Goal: Information Seeking & Learning: Find specific fact

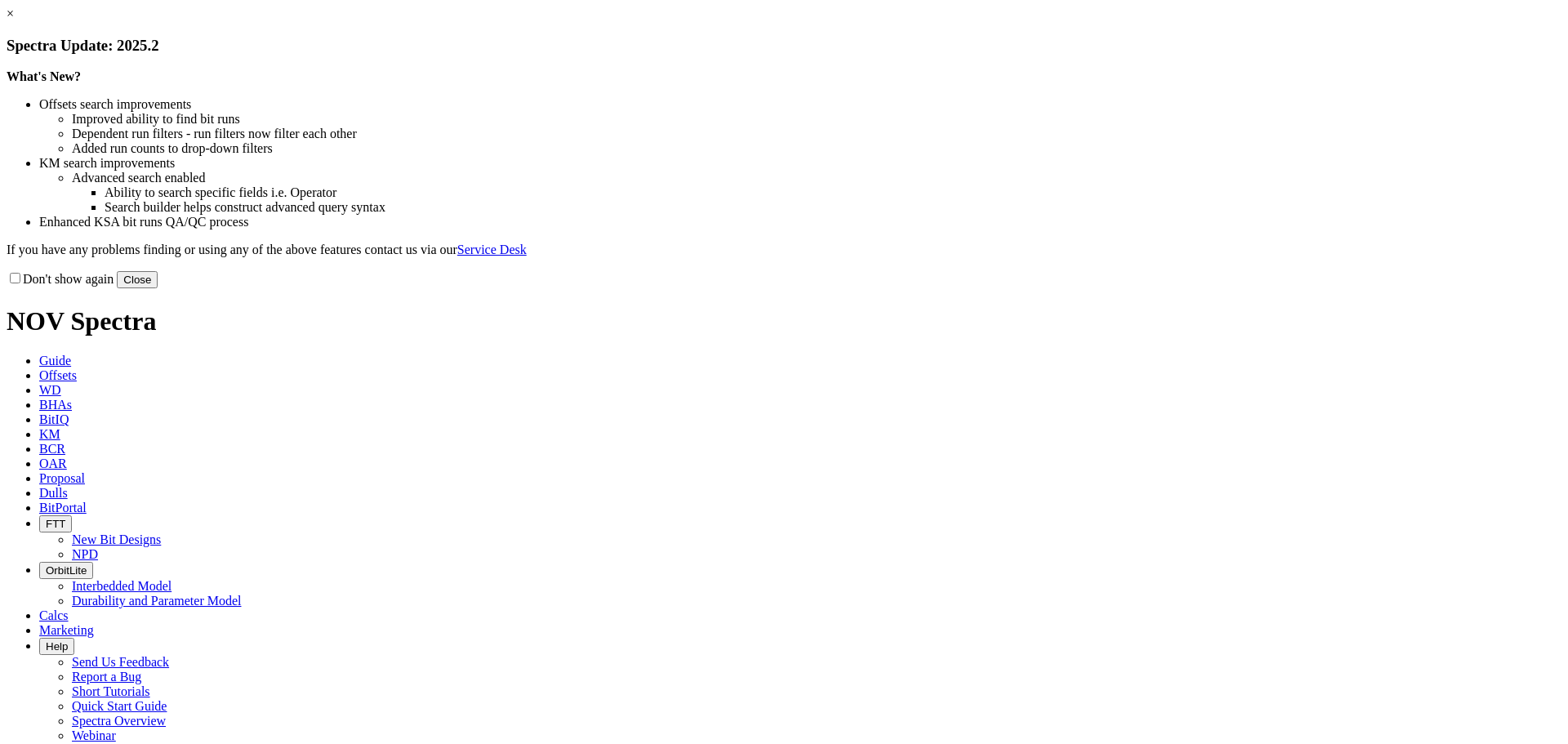
click at [14, 20] on link "×" at bounding box center [11, 14] width 8 height 14
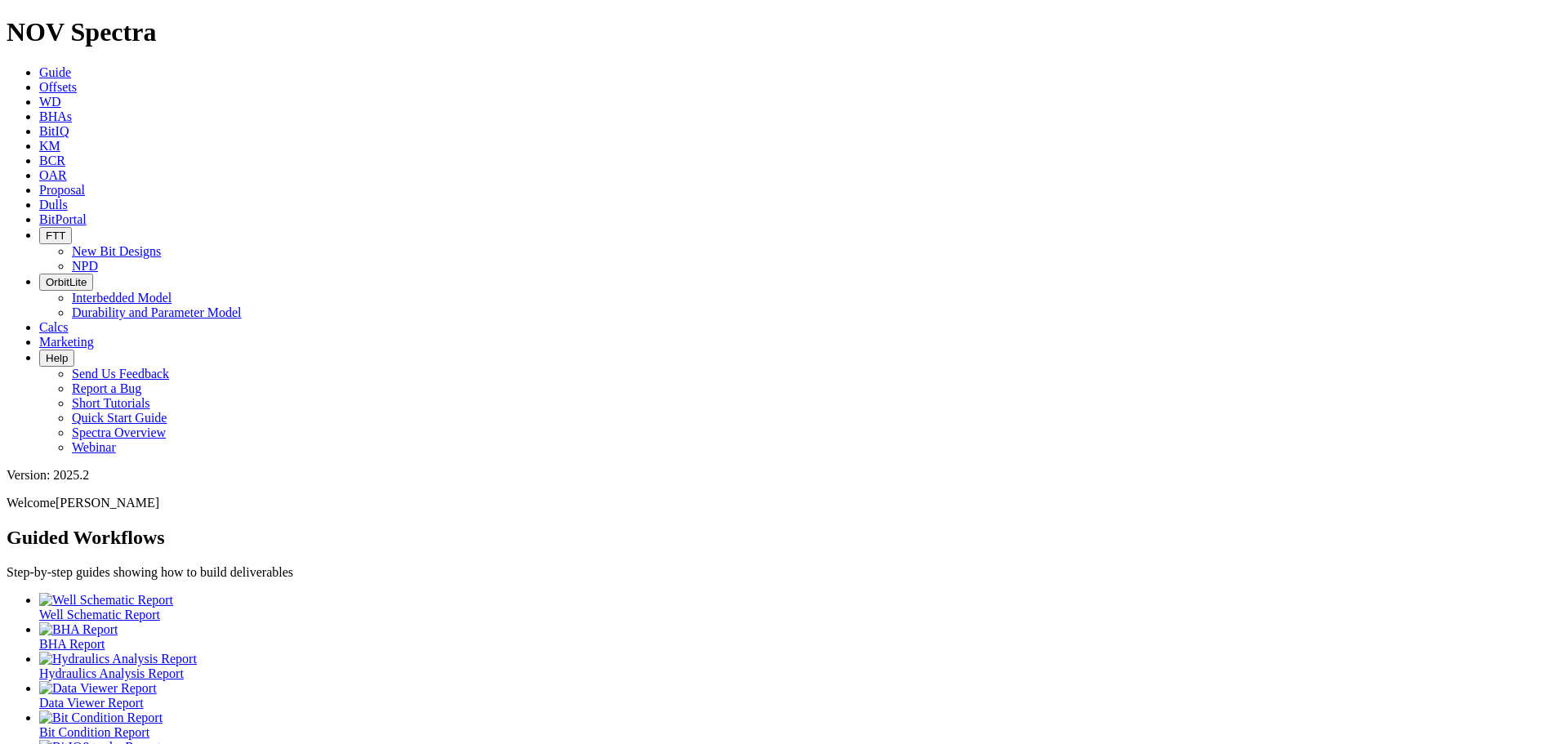
click at [60, 139] on link "KM" at bounding box center [49, 146] width 21 height 14
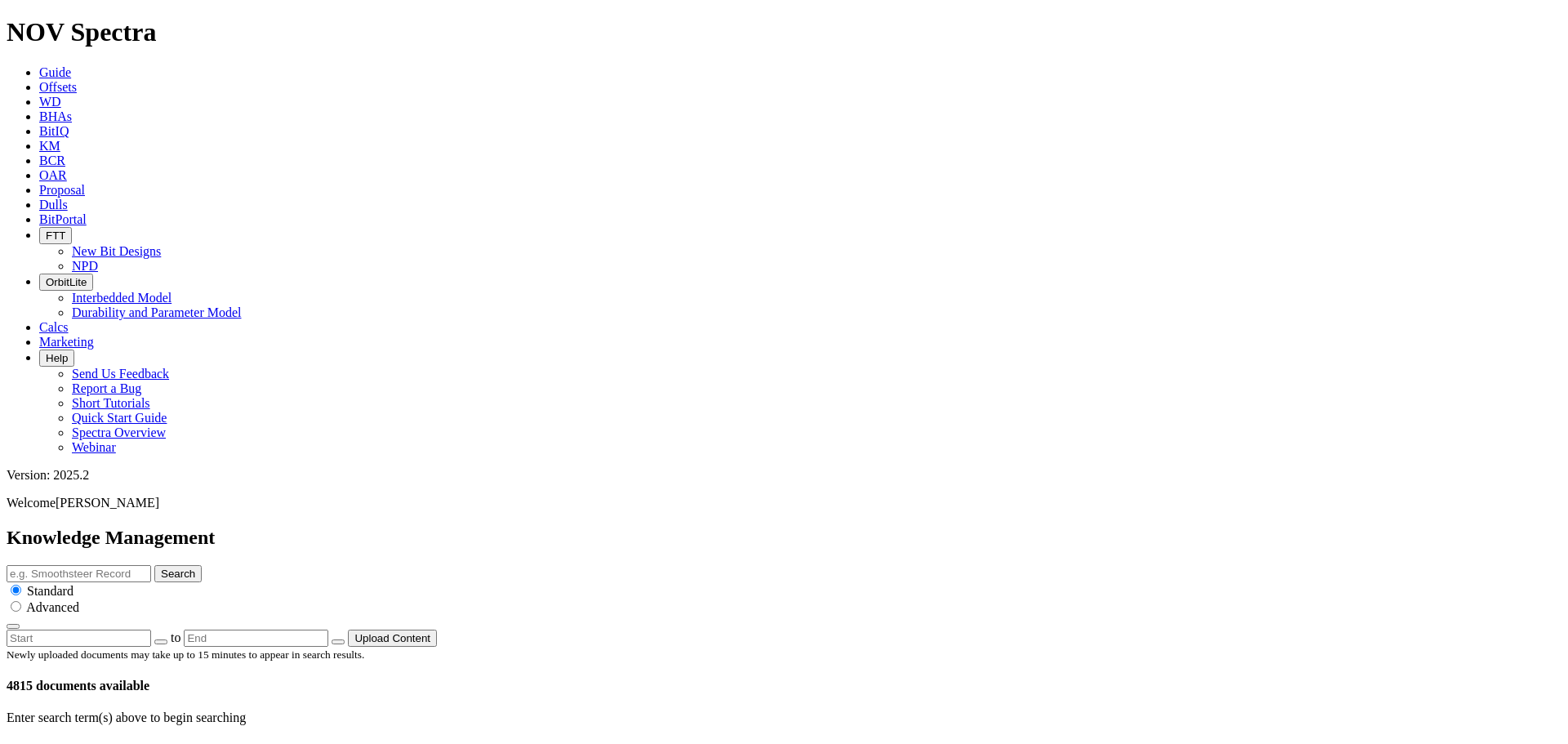
click at [151, 566] on input "text" at bounding box center [79, 574] width 144 height 17
type input "tkc99"
click at [154, 566] on button "Search" at bounding box center [177, 574] width 48 height 17
click at [151, 566] on input "tkc99" at bounding box center [79, 574] width 144 height 17
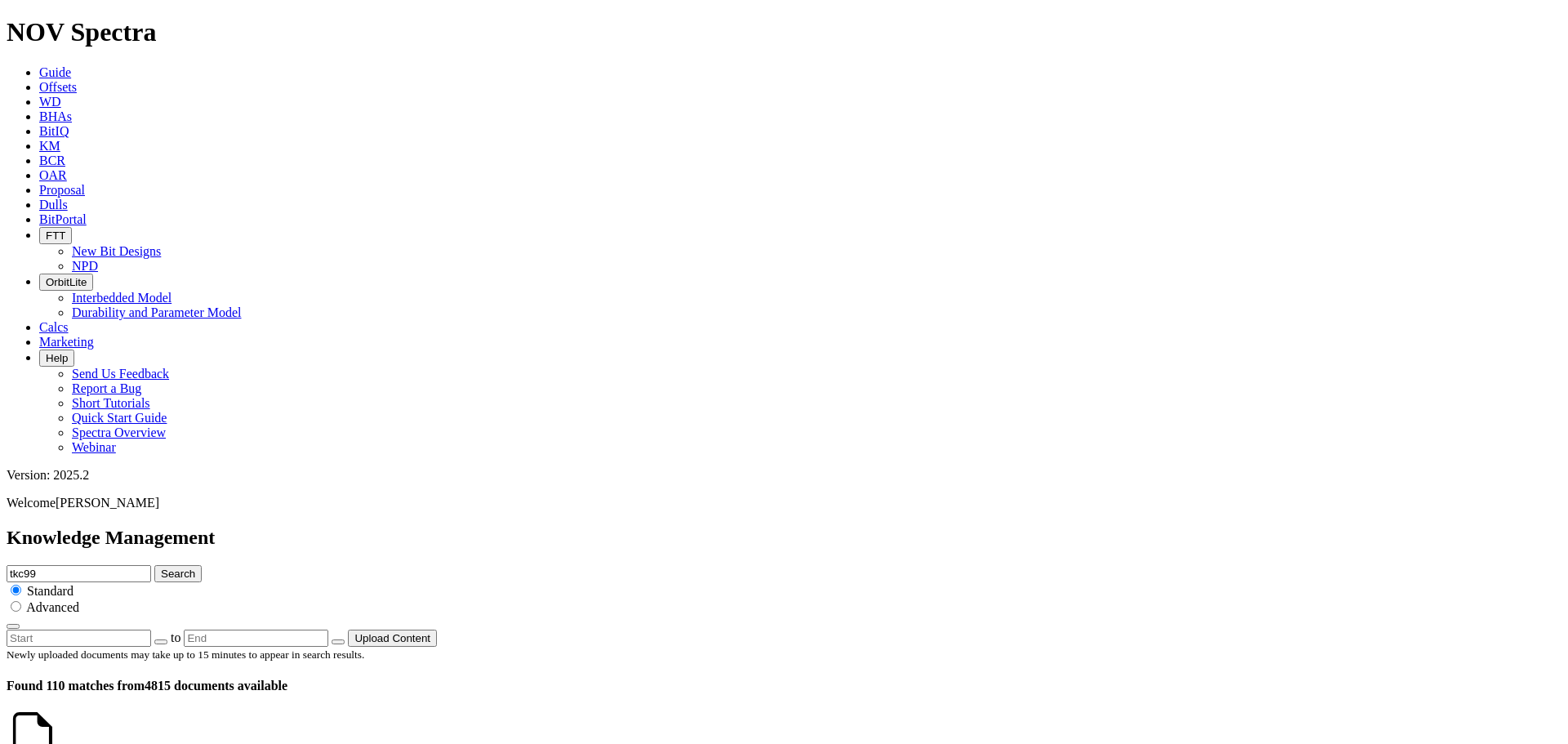
click at [151, 566] on input "tkc99" at bounding box center [79, 574] width 144 height 17
type input "22in"
click at [154, 566] on button "Search" at bounding box center [177, 574] width 48 height 17
click at [151, 566] on input "22in" at bounding box center [79, 574] width 144 height 17
type input "22in tkc99"
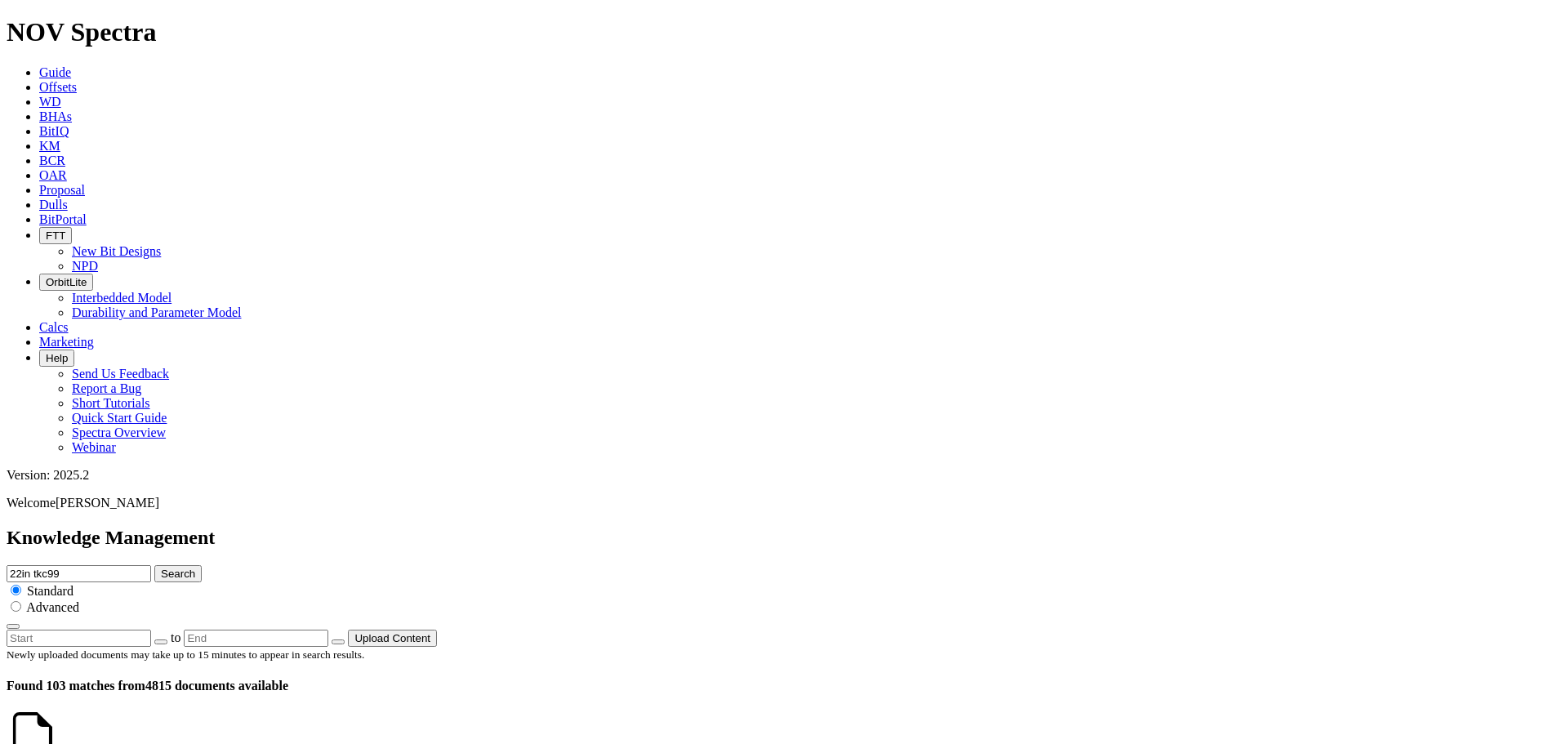
click at [154, 566] on button "Search" at bounding box center [177, 574] width 48 height 17
